Goal: Information Seeking & Learning: Learn about a topic

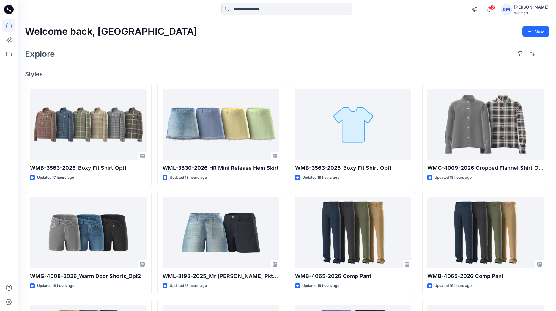
scroll to position [834, 0]
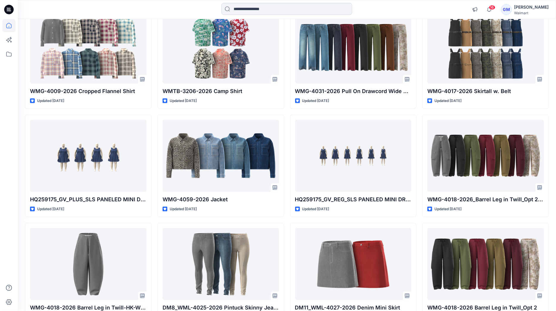
click at [280, 12] on input at bounding box center [286, 9] width 131 height 12
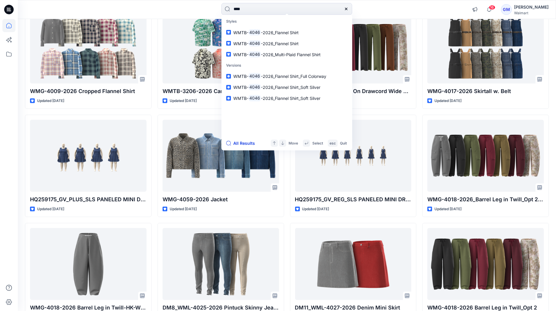
type input "****"
click at [247, 141] on button "All Results" at bounding box center [242, 143] width 33 height 7
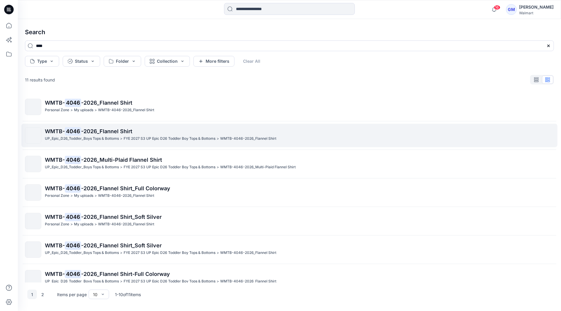
click at [157, 137] on p "FYE 2027 S3 UP Epic D26 Toddler Boy Tops & Bottoms" at bounding box center [170, 139] width 92 height 6
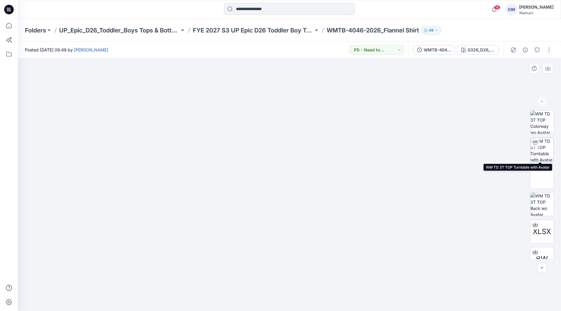
click at [541, 148] on img at bounding box center [542, 149] width 23 height 23
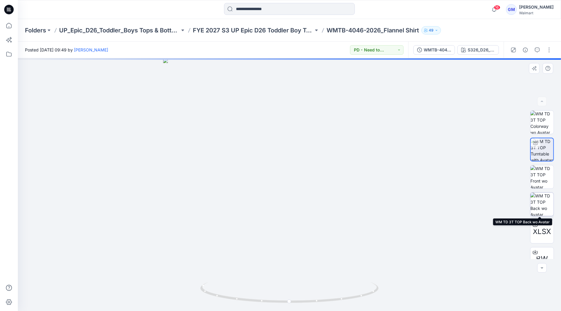
click at [542, 199] on img at bounding box center [542, 204] width 23 height 23
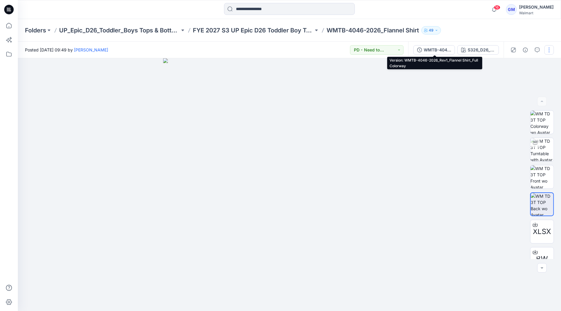
click at [430, 54] on button "WMTB-4046-2026_Rev1_Flannel Shirt_Full Colorway" at bounding box center [434, 50] width 42 height 10
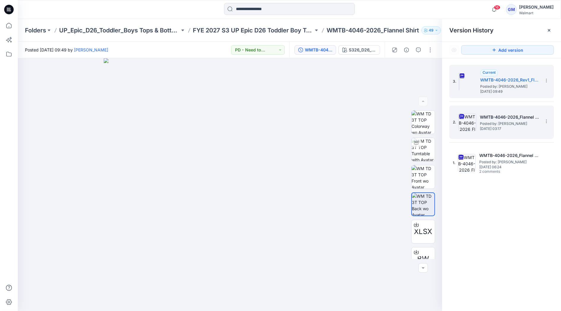
click at [505, 122] on span "Posted by: [PERSON_NAME]" at bounding box center [509, 124] width 59 height 6
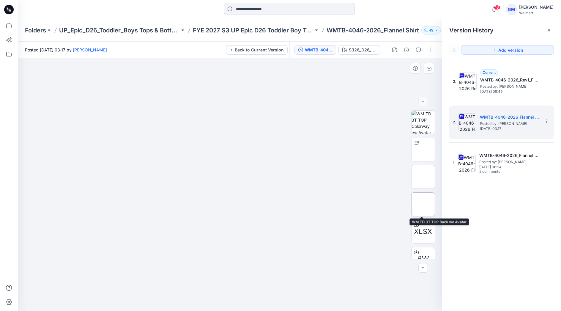
click at [423, 204] on img at bounding box center [423, 204] width 0 height 0
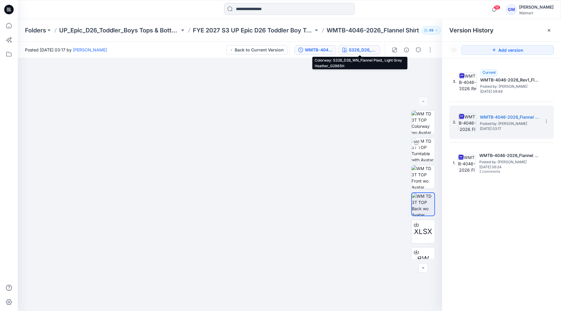
click at [369, 49] on div "S326_D26_WN_Flannel Plaid_ Light Grey Heather_G2965H" at bounding box center [362, 50] width 27 height 7
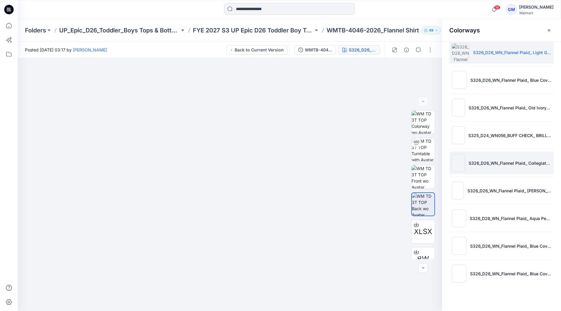
scroll to position [7, 0]
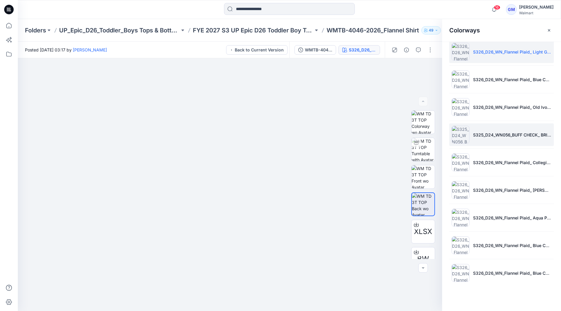
click at [498, 142] on li "S325_D24_WN056_BUFF CHECK_ BRILLIANT RED_3.15IN" at bounding box center [501, 134] width 105 height 23
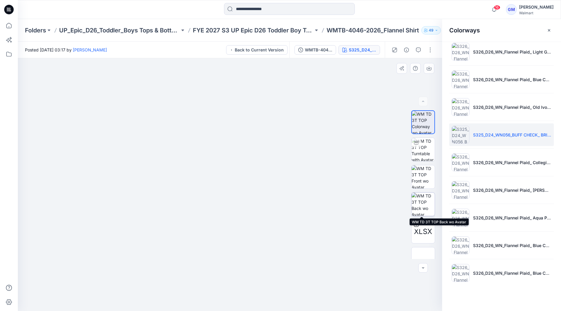
click at [421, 200] on img at bounding box center [423, 204] width 23 height 23
